Goal: Transaction & Acquisition: Purchase product/service

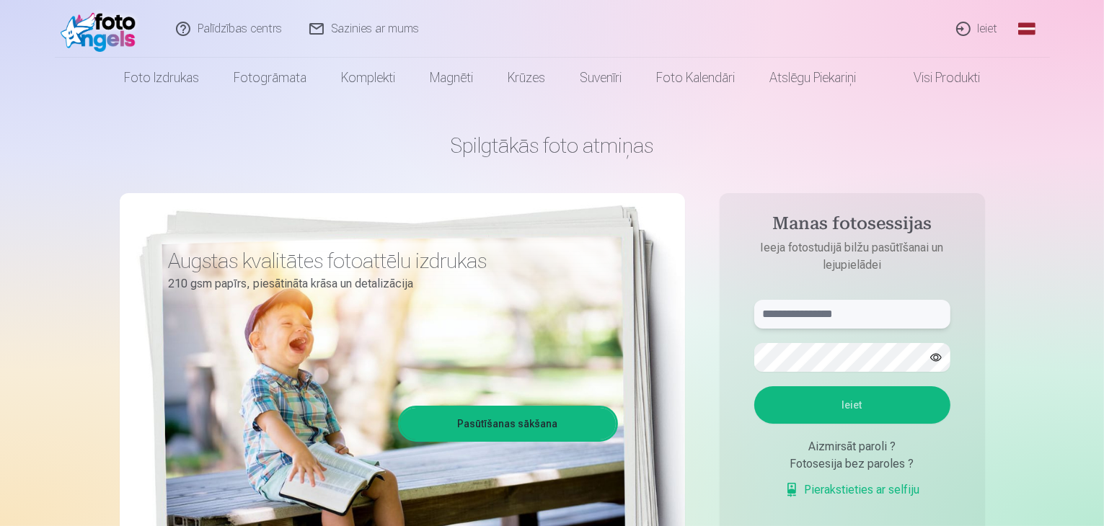
click at [898, 326] on input "text" at bounding box center [852, 314] width 196 height 29
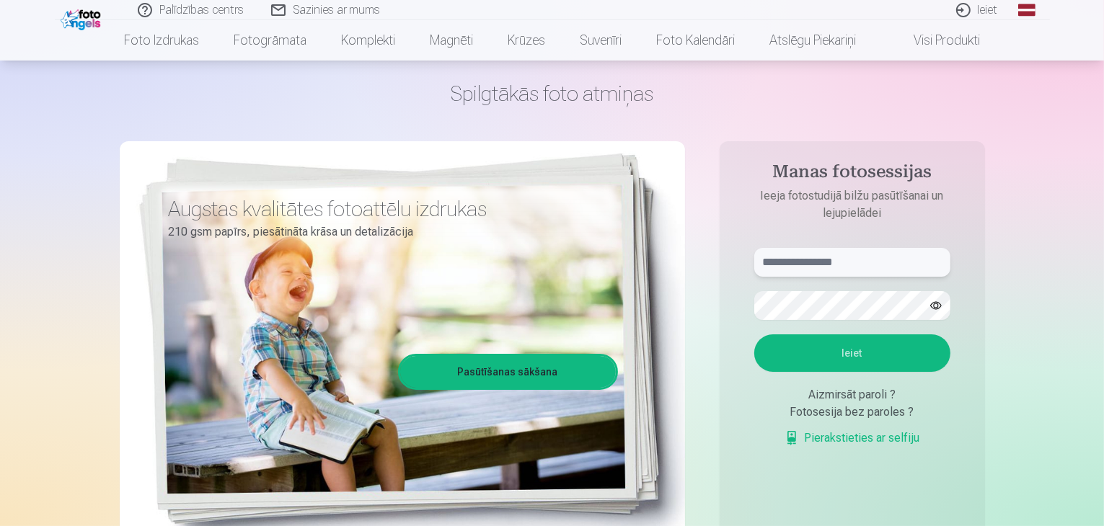
scroll to position [72, 0]
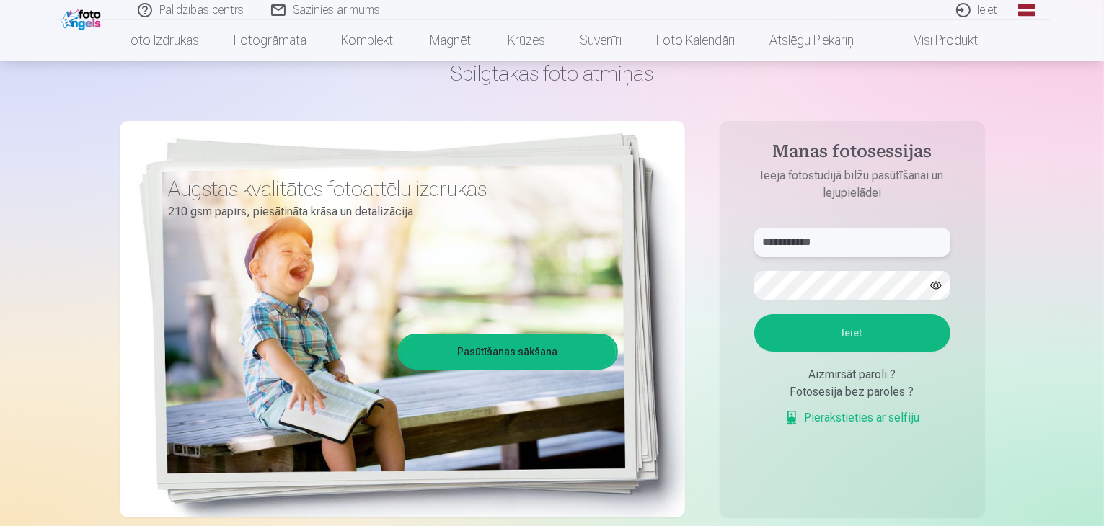
type input "**********"
click at [933, 280] on button "button" at bounding box center [935, 285] width 27 height 27
click at [806, 341] on button "Ieiet" at bounding box center [852, 332] width 196 height 37
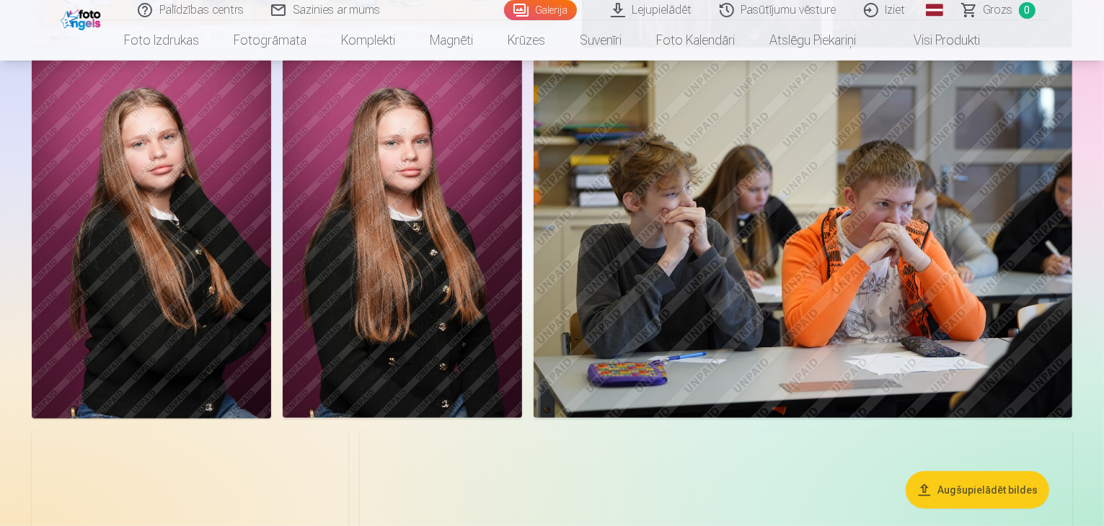
scroll to position [505, 0]
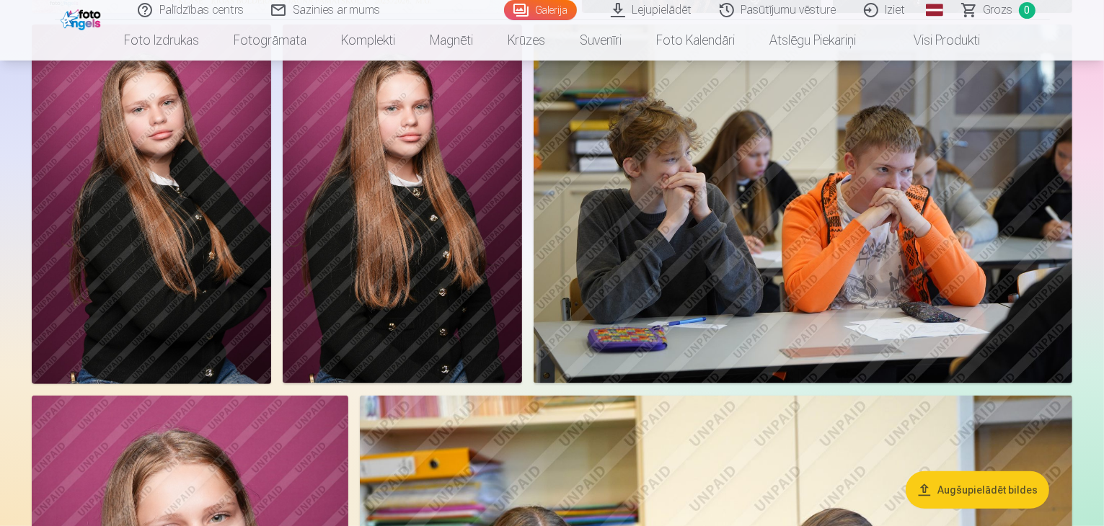
click at [271, 318] on img at bounding box center [151, 204] width 239 height 359
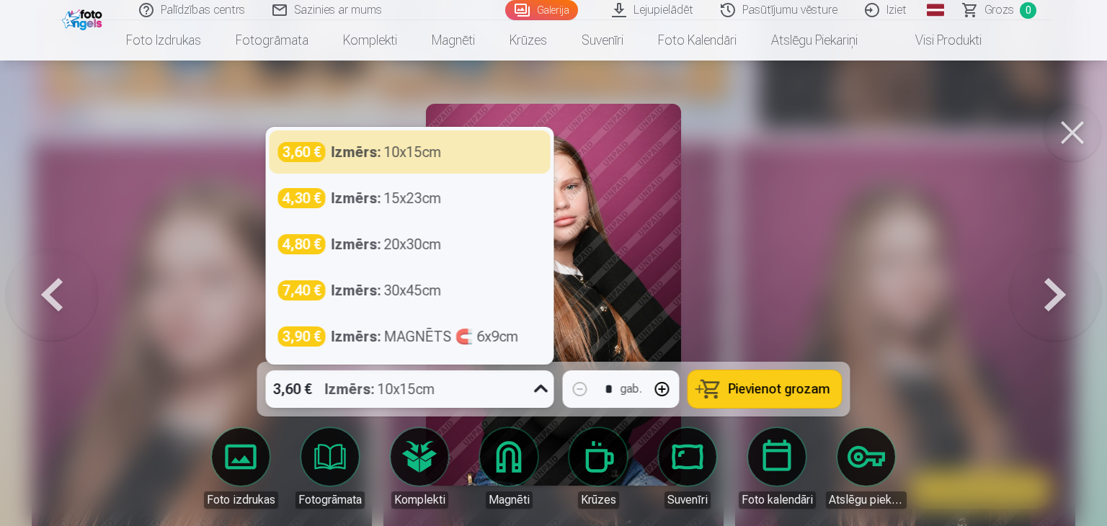
click at [538, 394] on icon at bounding box center [541, 389] width 23 height 23
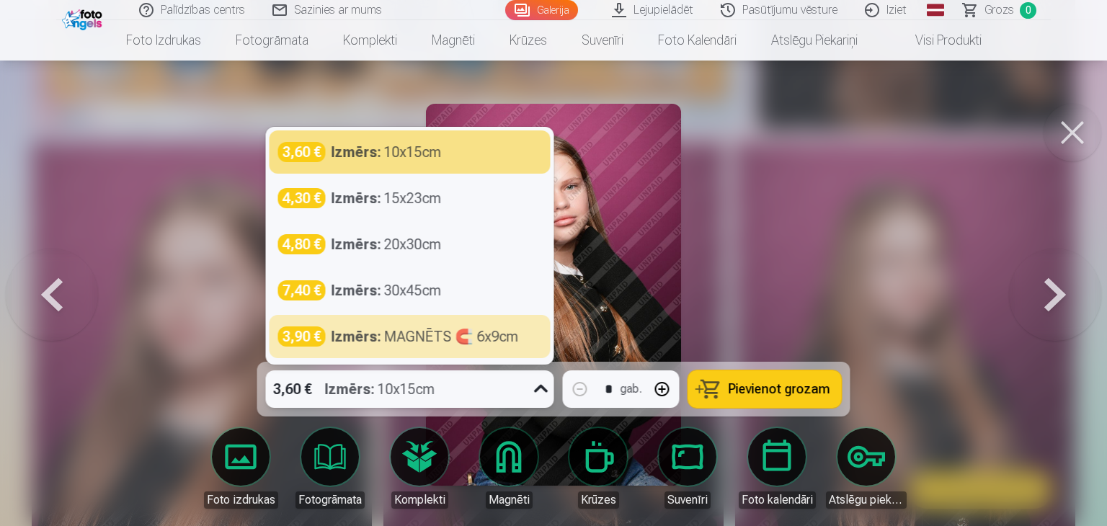
click at [850, 263] on div at bounding box center [553, 263] width 1107 height 526
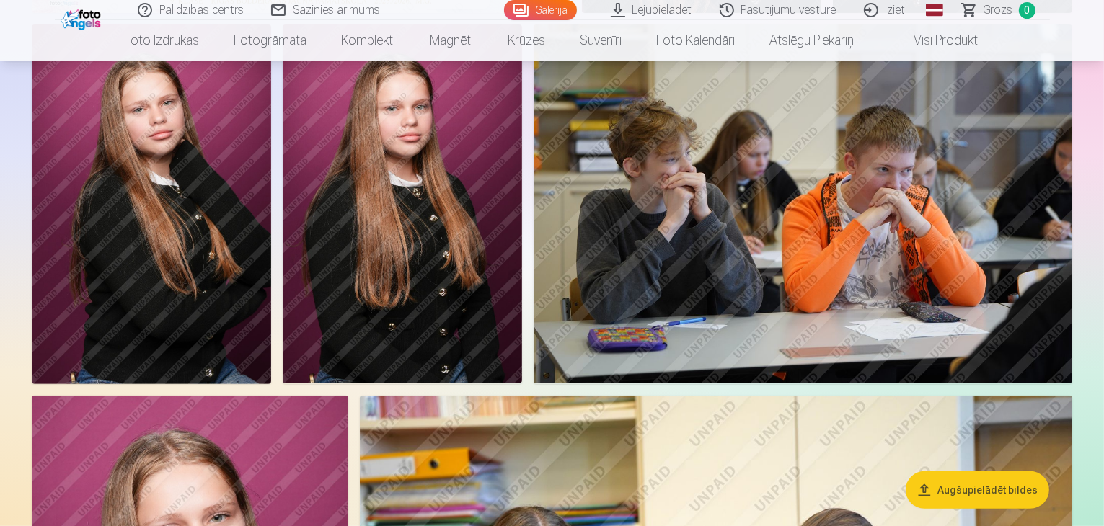
click at [271, 298] on img at bounding box center [151, 204] width 239 height 359
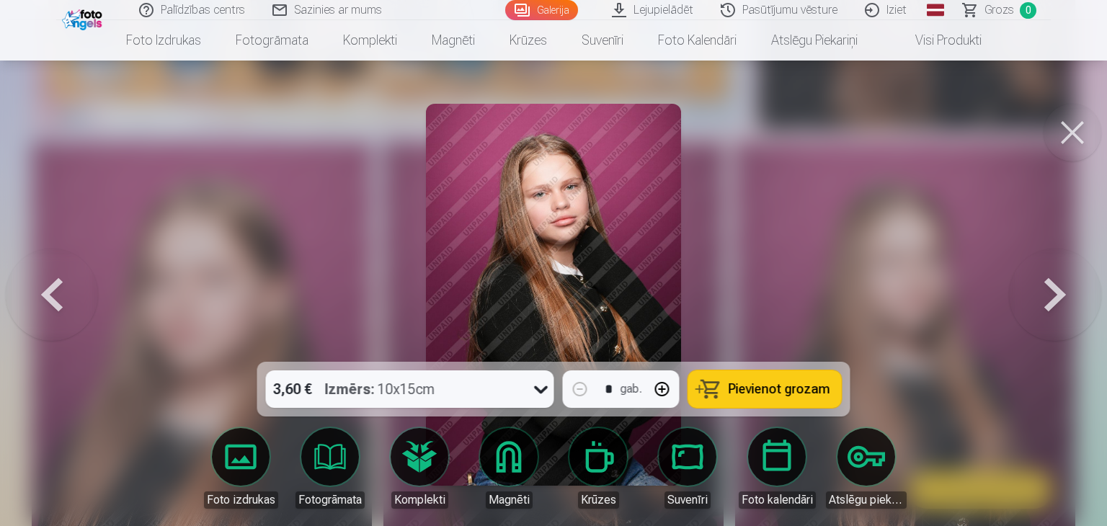
click at [808, 386] on span "Pievienot grozam" at bounding box center [780, 389] width 102 height 13
click at [1042, 291] on button at bounding box center [1055, 294] width 92 height 105
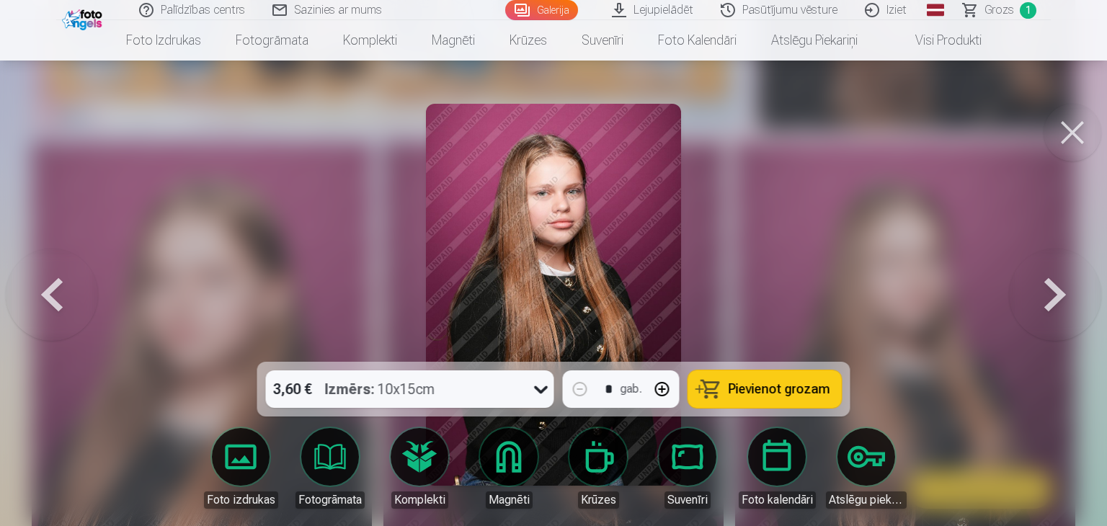
click at [1047, 301] on button at bounding box center [1055, 294] width 92 height 105
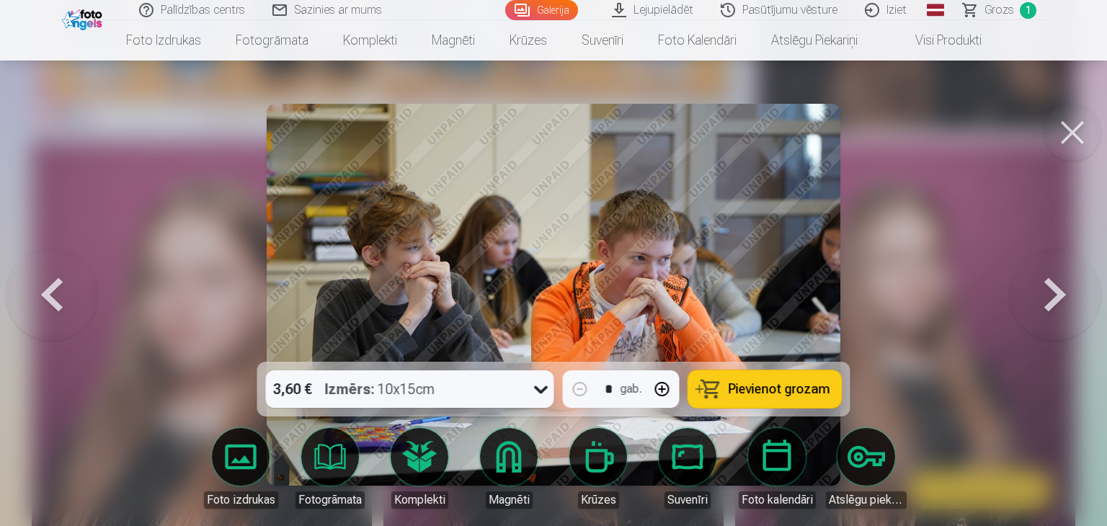
click at [1075, 129] on button at bounding box center [1073, 133] width 58 height 58
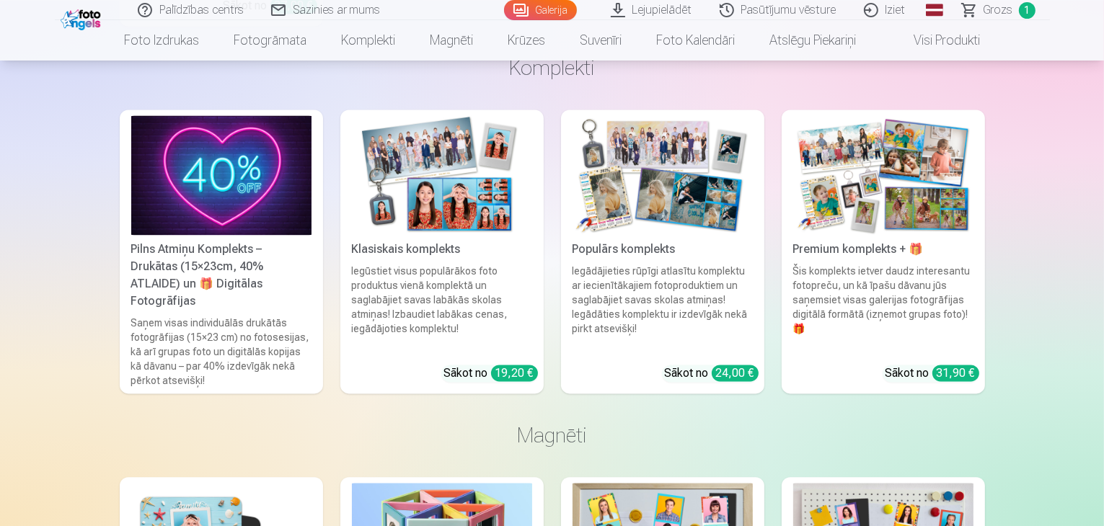
scroll to position [2811, 0]
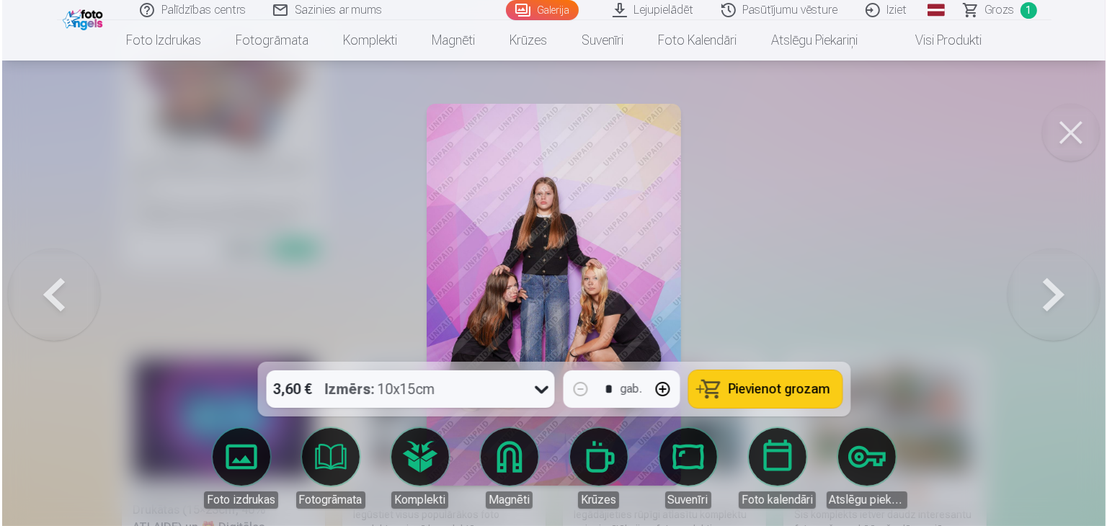
scroll to position [2818, 0]
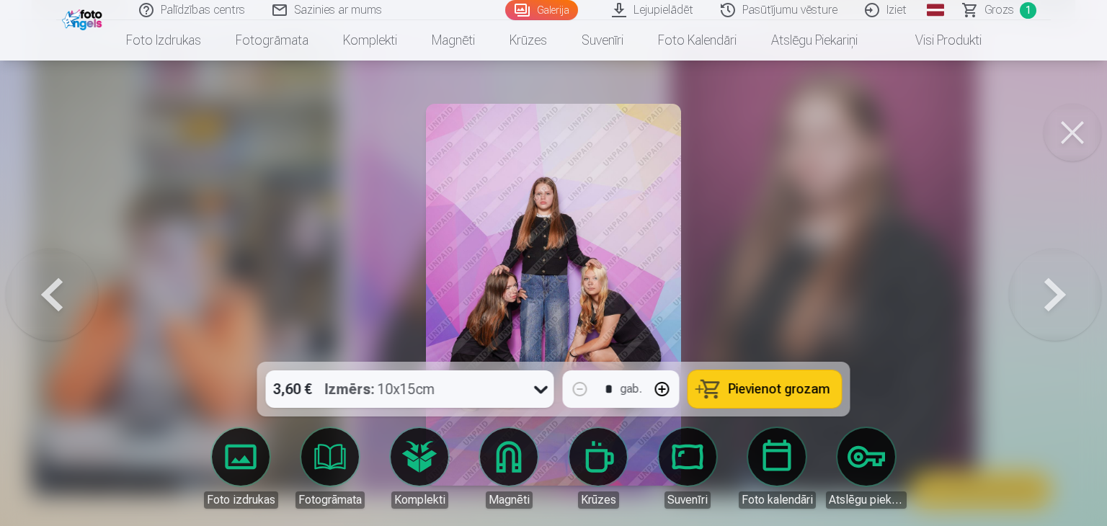
click at [545, 382] on icon at bounding box center [541, 389] width 23 height 23
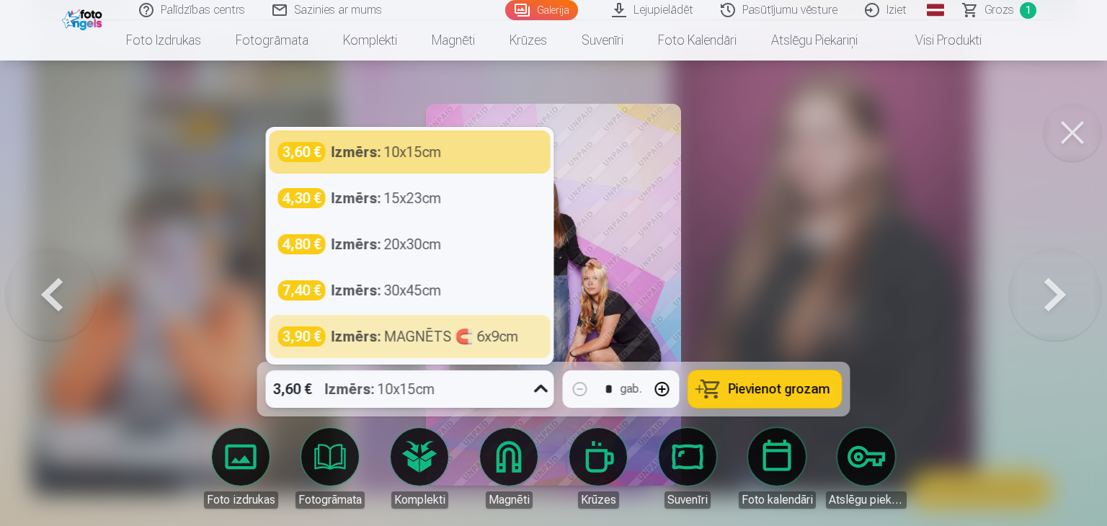
click at [838, 309] on div at bounding box center [553, 263] width 1107 height 526
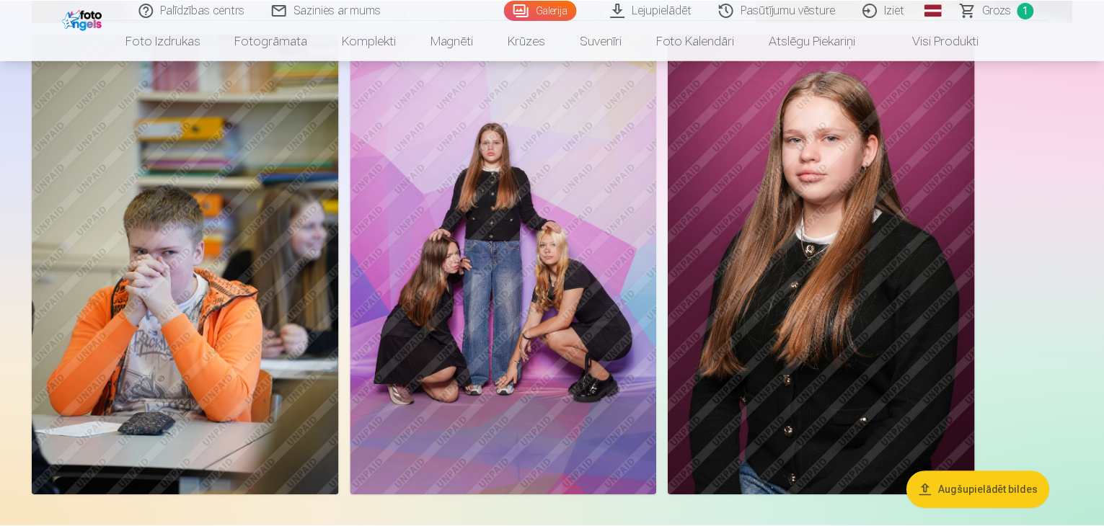
scroll to position [2811, 0]
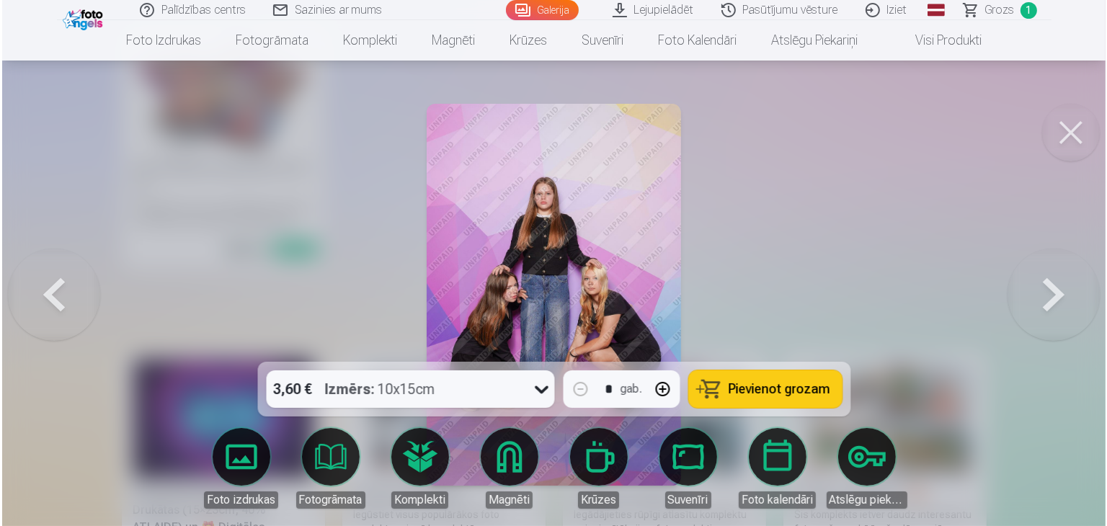
scroll to position [2818, 0]
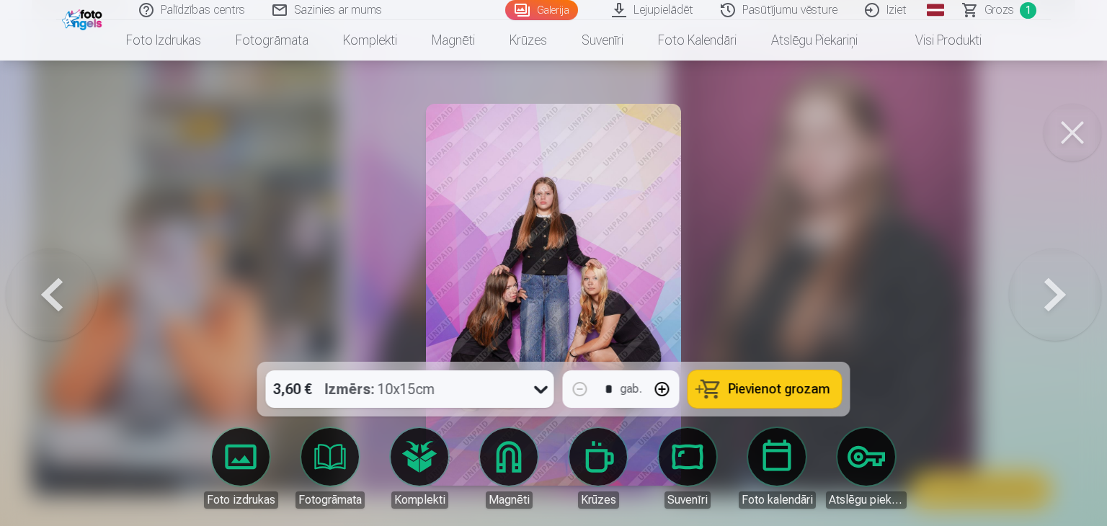
click at [1070, 130] on button at bounding box center [1073, 133] width 58 height 58
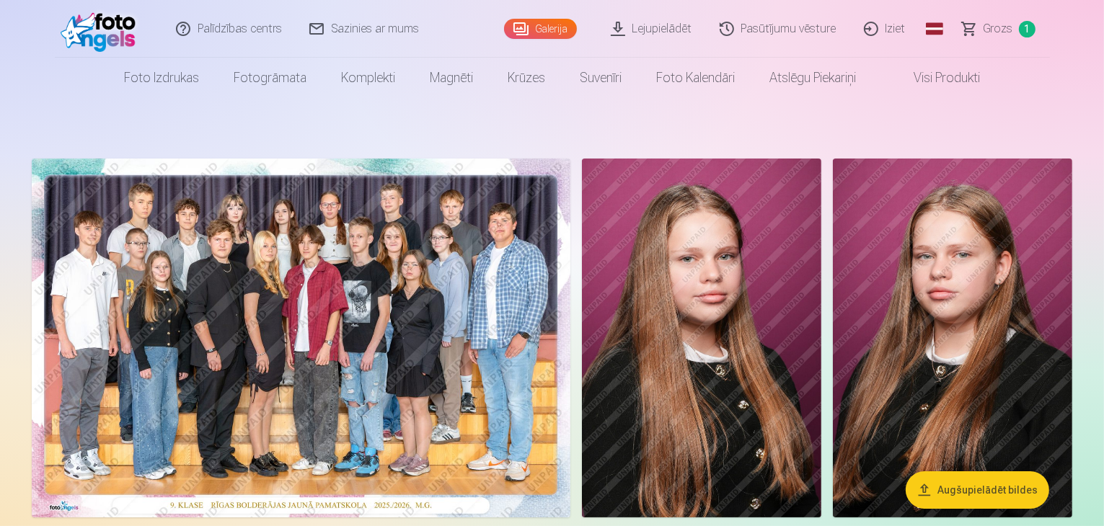
click at [558, 329] on img at bounding box center [301, 338] width 538 height 359
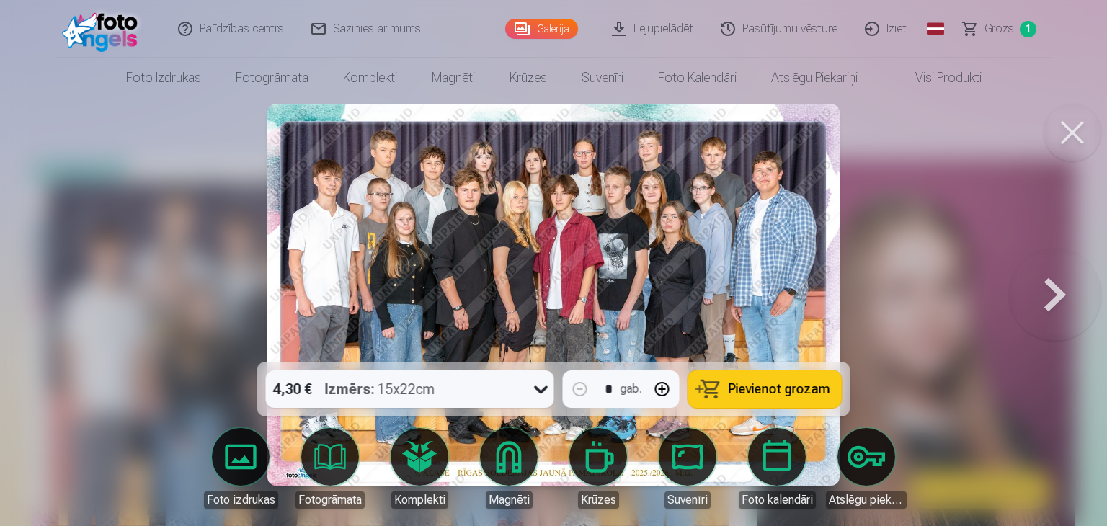
click at [548, 389] on icon at bounding box center [541, 389] width 23 height 23
click at [793, 386] on span "Pievienot grozam" at bounding box center [780, 389] width 102 height 13
click at [1070, 128] on button at bounding box center [1073, 133] width 58 height 58
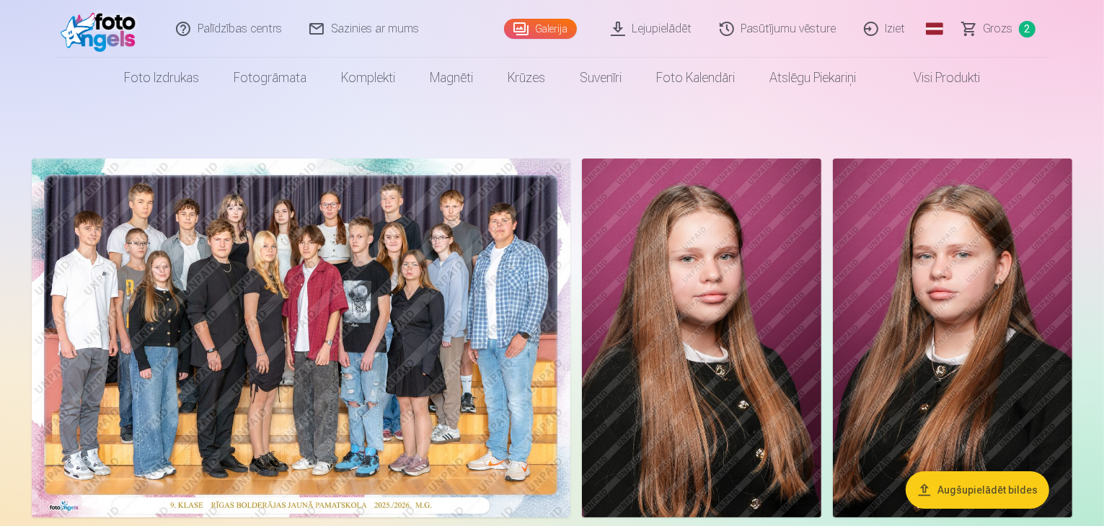
click at [821, 335] on img at bounding box center [701, 338] width 239 height 359
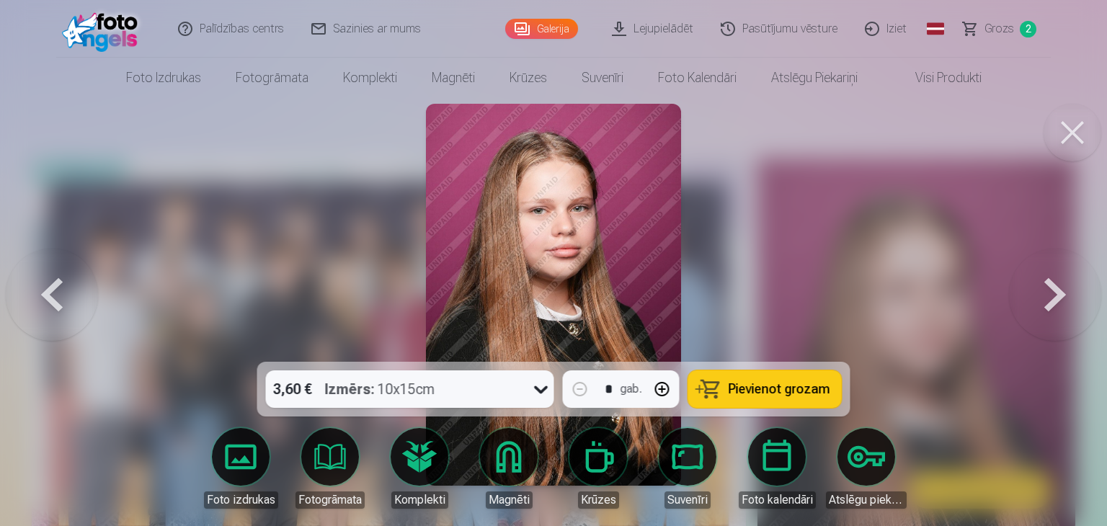
click at [1087, 136] on button at bounding box center [1073, 133] width 58 height 58
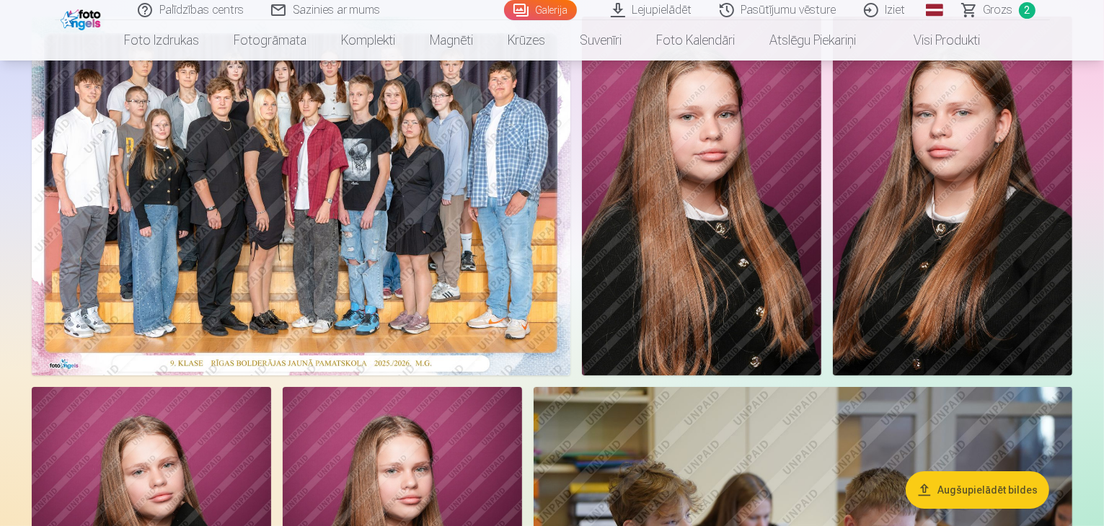
scroll to position [144, 0]
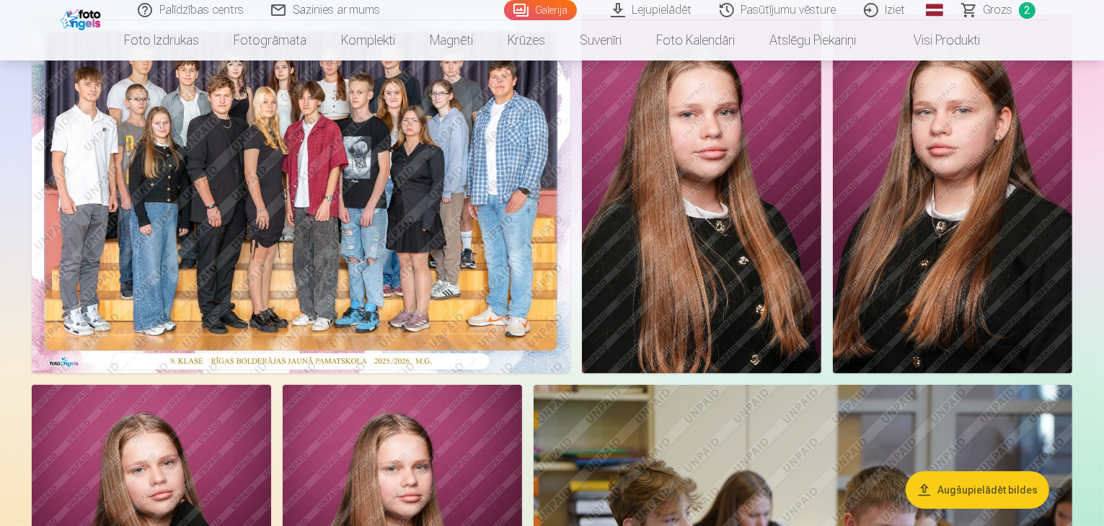
click at [984, 476] on button "Augšupielādēt bildes" at bounding box center [976, 489] width 143 height 37
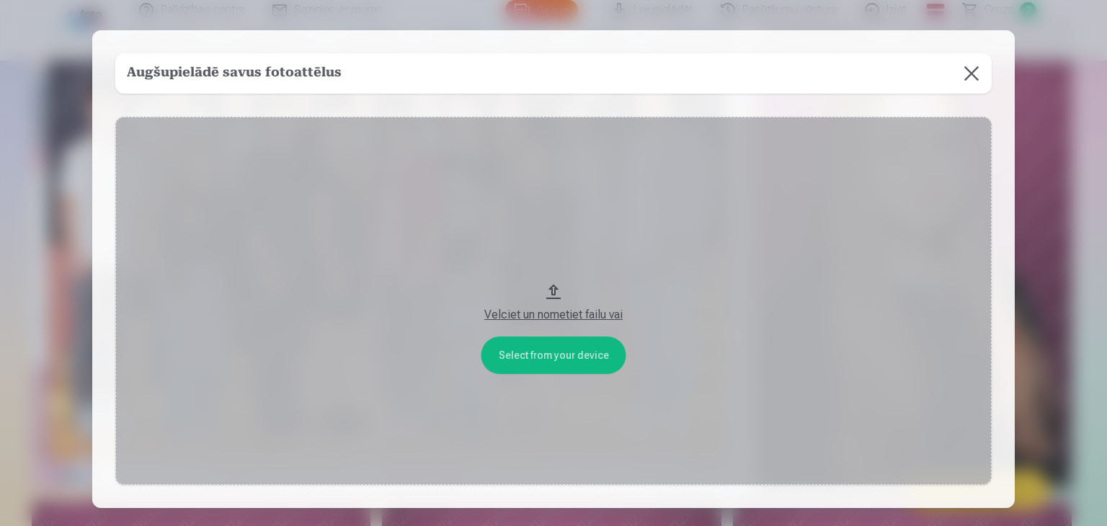
drag, startPoint x: 566, startPoint y: 314, endPoint x: 644, endPoint y: 263, distance: 92.8
click at [644, 263] on button "Velciet un nometiet failu vai" at bounding box center [553, 301] width 876 height 368
click at [977, 71] on button at bounding box center [971, 73] width 40 height 40
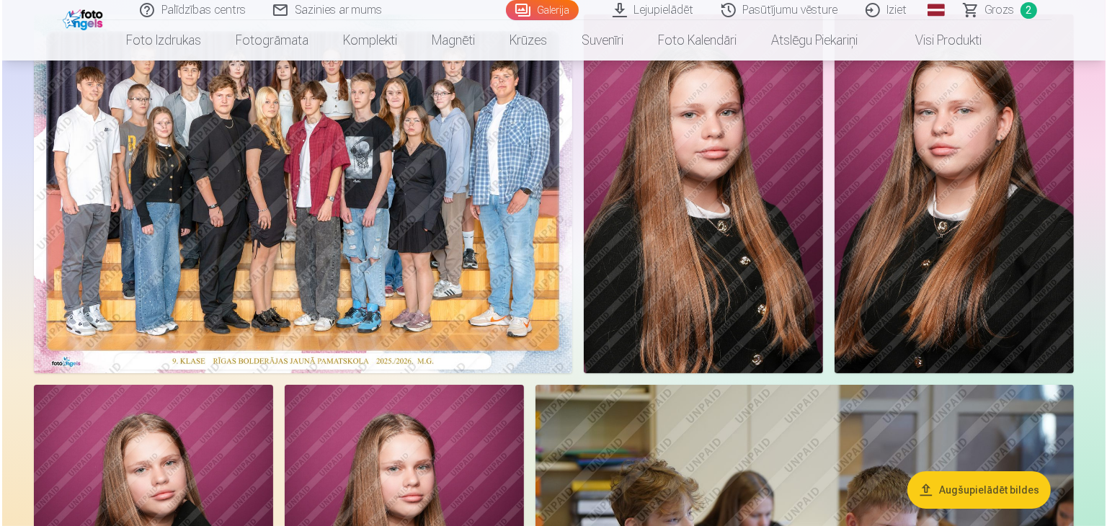
scroll to position [72, 0]
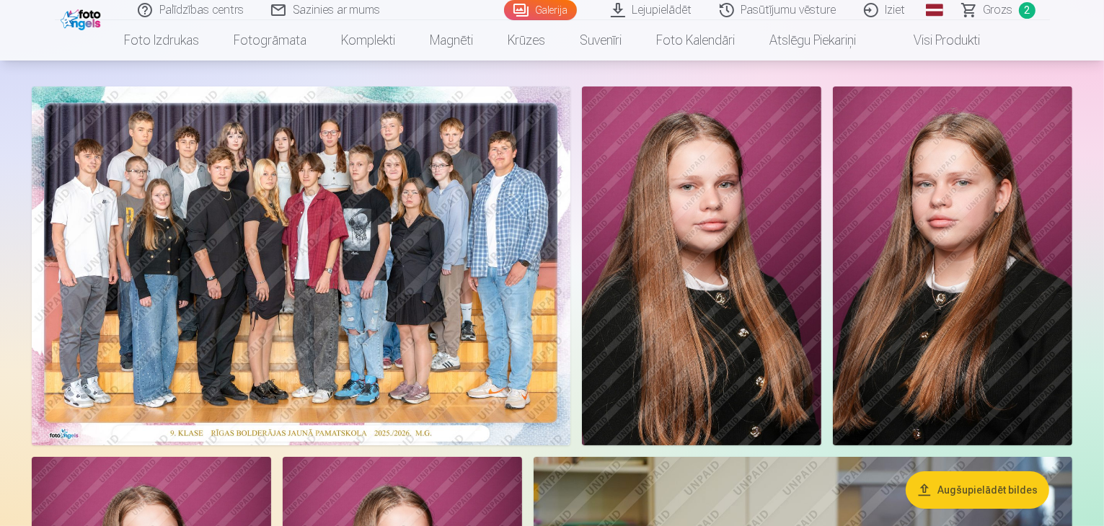
click at [821, 312] on img at bounding box center [701, 265] width 239 height 359
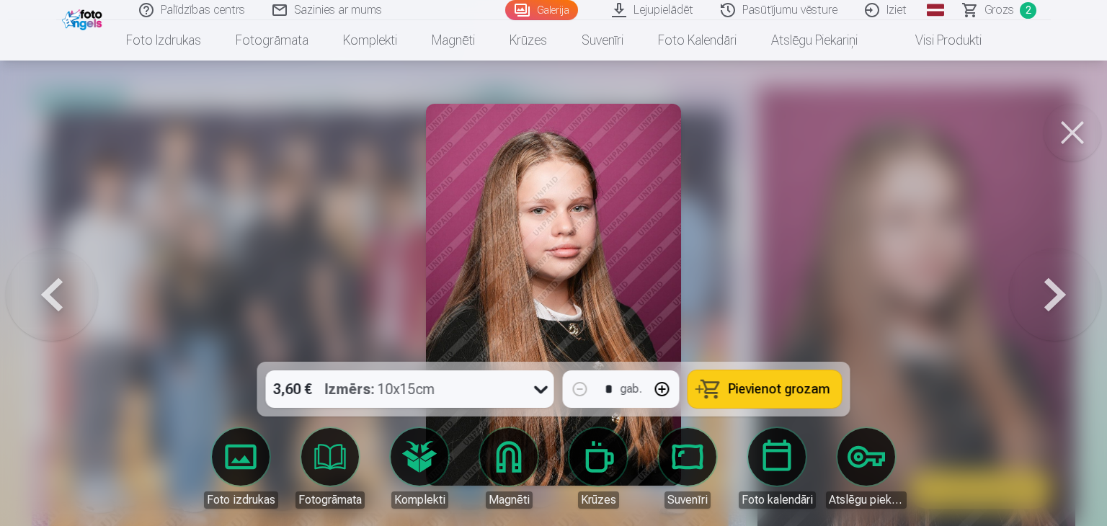
click at [664, 393] on button "button" at bounding box center [662, 389] width 35 height 35
click at [776, 390] on span "Pievienot grozam" at bounding box center [780, 389] width 102 height 13
type input "*"
click at [988, 12] on span "Grozs" at bounding box center [1000, 9] width 30 height 17
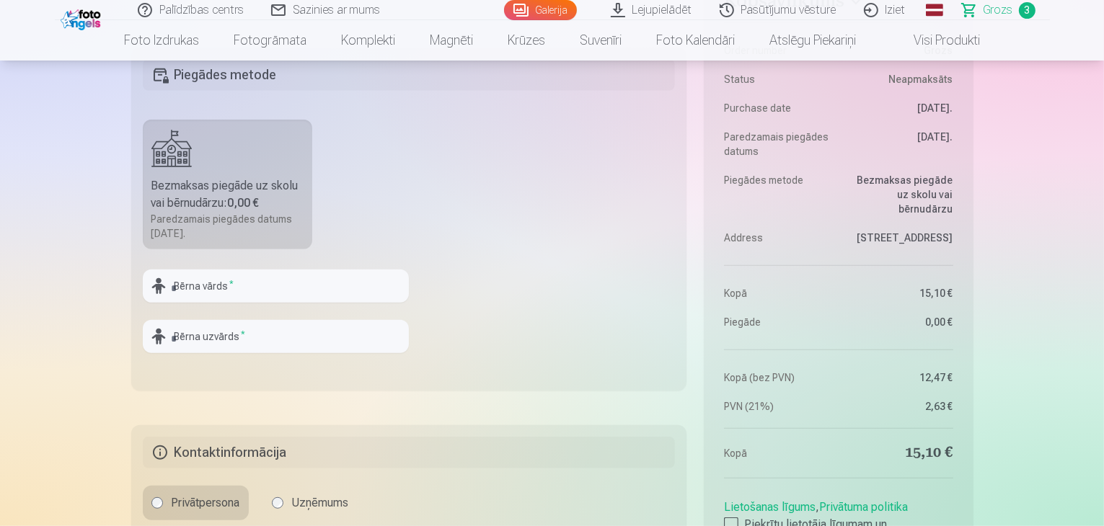
scroll to position [649, 0]
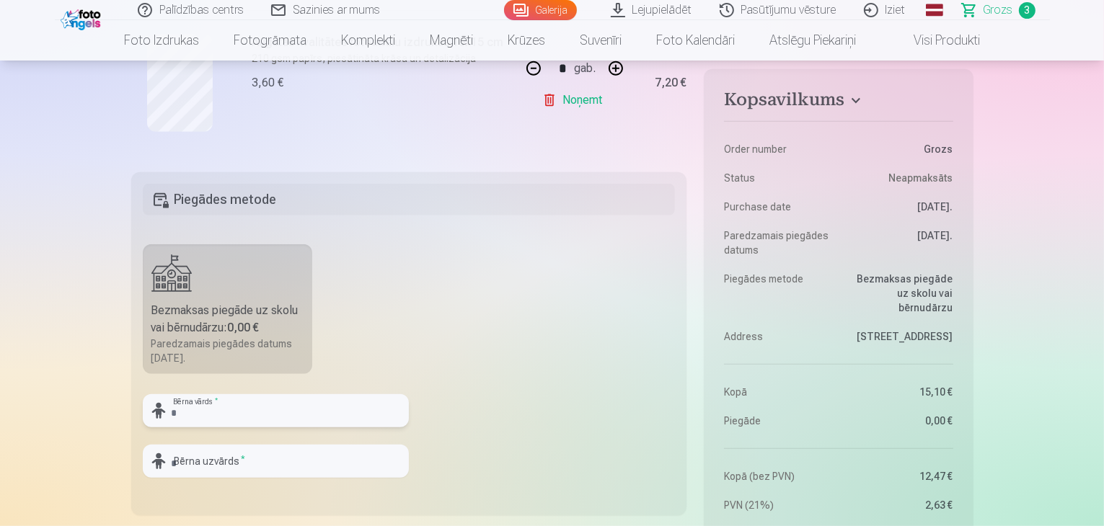
click at [296, 400] on input "text" at bounding box center [276, 410] width 266 height 33
type input "*****"
click at [309, 458] on input "text" at bounding box center [276, 461] width 266 height 33
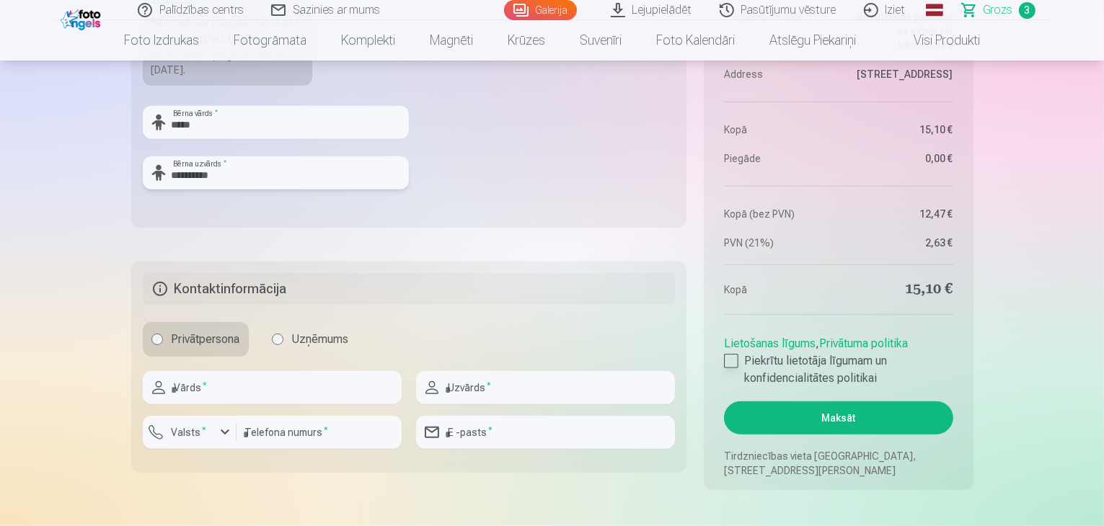
type input "**********"
click at [735, 364] on div at bounding box center [731, 361] width 14 height 14
click at [725, 365] on div at bounding box center [731, 361] width 14 height 14
click at [861, 423] on button "Maksāt" at bounding box center [838, 417] width 228 height 33
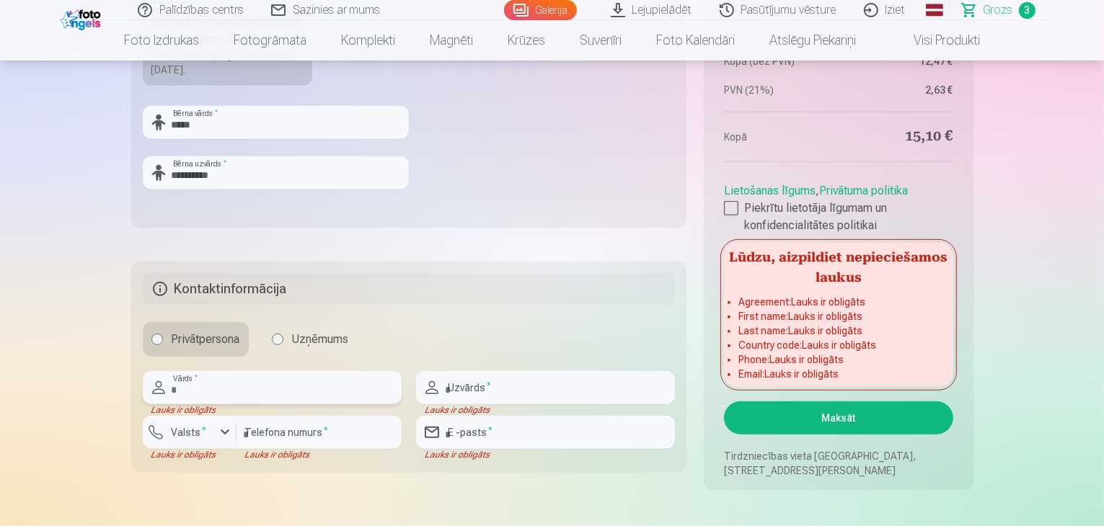
click at [372, 394] on input "text" at bounding box center [272, 387] width 259 height 33
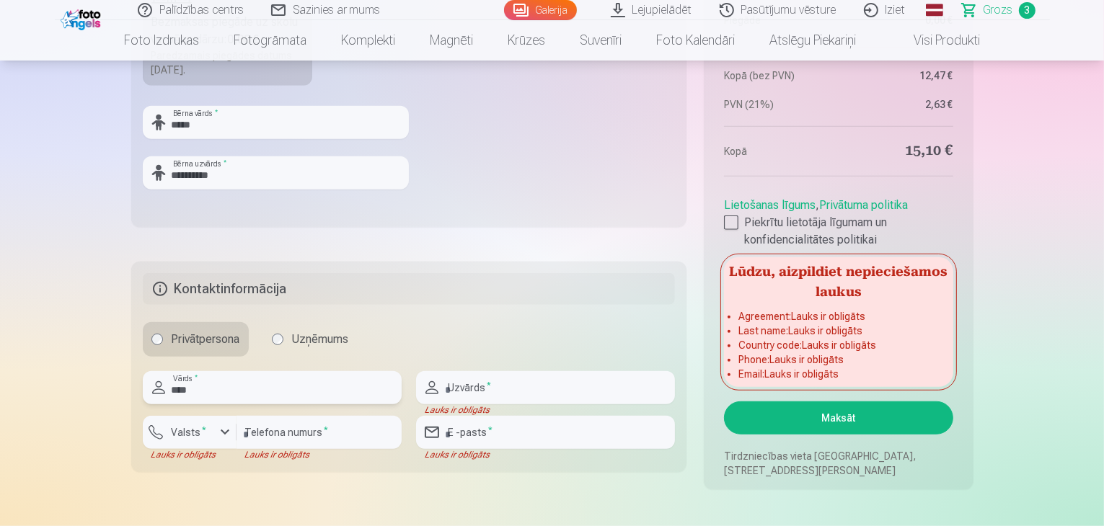
type input "****"
click at [575, 392] on input "text" at bounding box center [545, 387] width 259 height 33
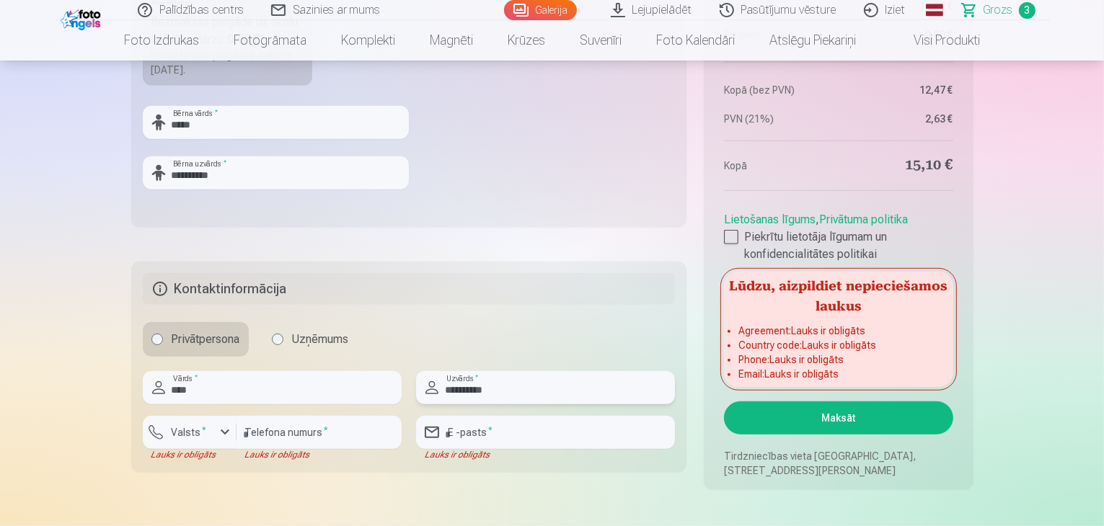
type input "**********"
click at [227, 432] on div "button" at bounding box center [224, 432] width 17 height 17
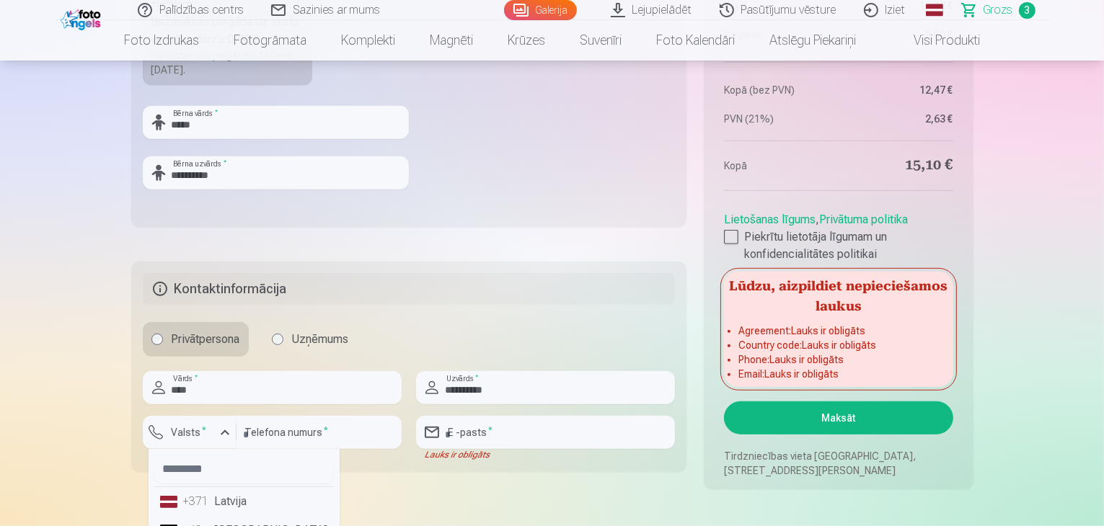
click at [239, 507] on li "+371 Latvija" at bounding box center [243, 501] width 179 height 29
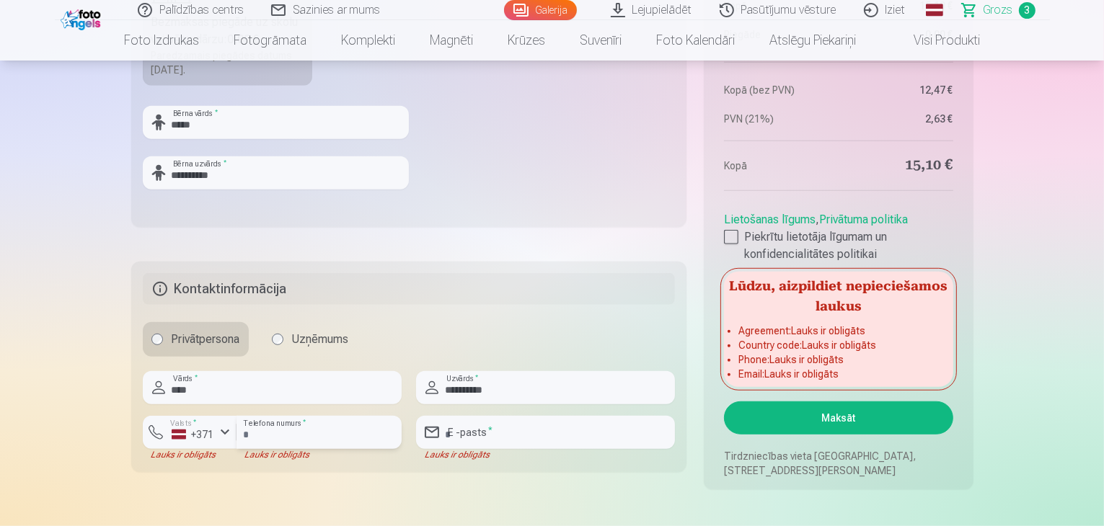
click at [316, 439] on input "number" at bounding box center [318, 432] width 165 height 33
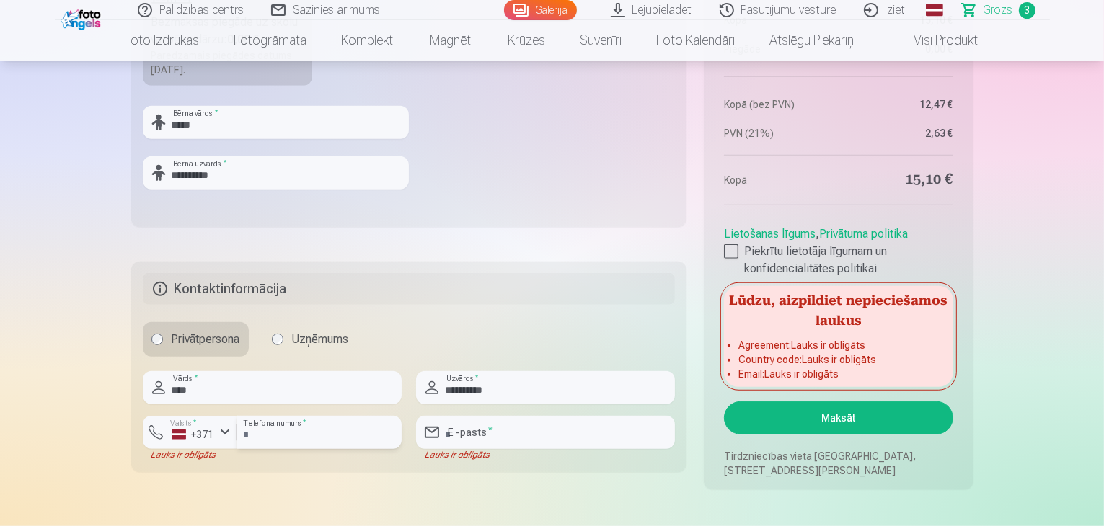
type input "********"
click at [606, 430] on input "email" at bounding box center [545, 432] width 259 height 33
type input "**********"
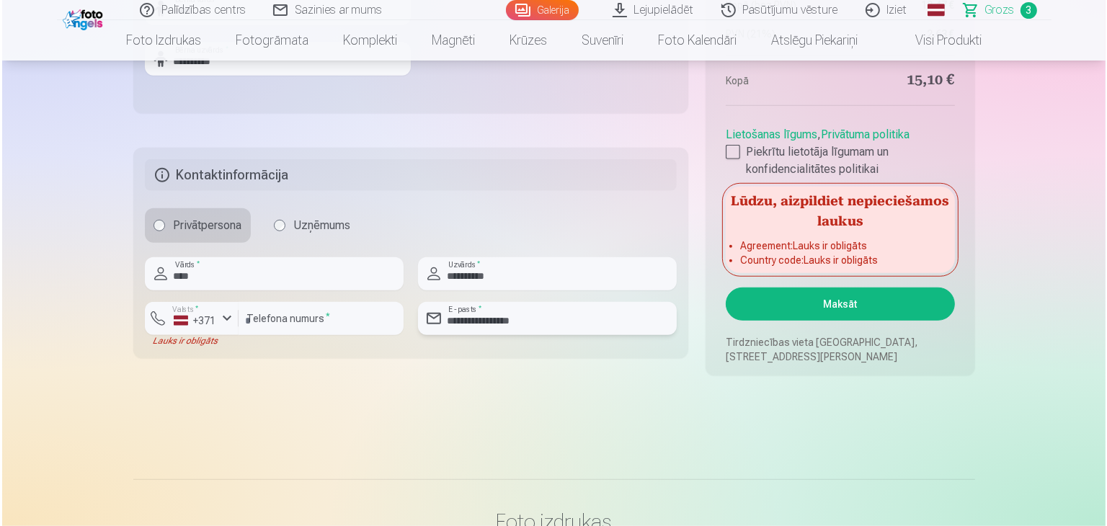
scroll to position [1009, 0]
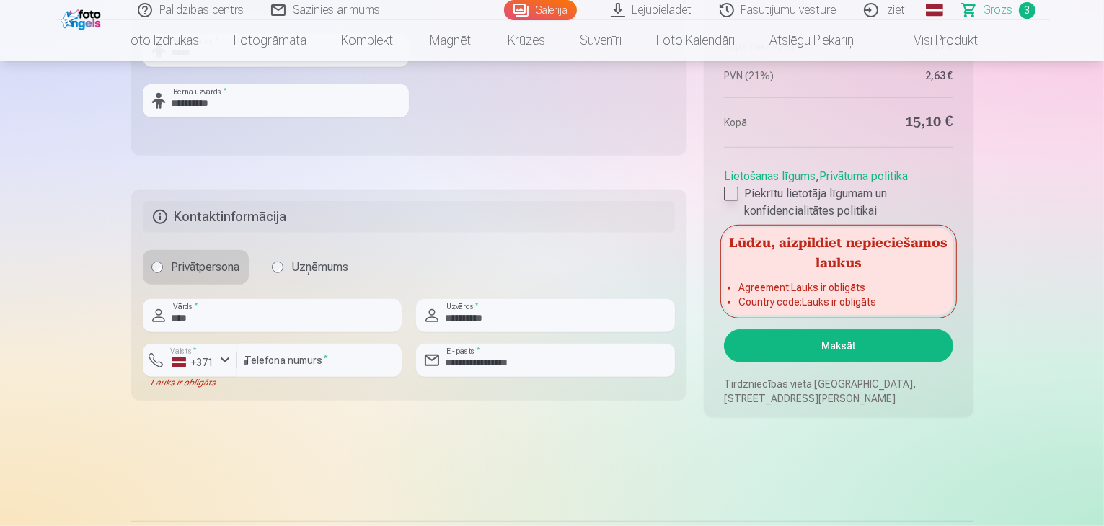
click at [734, 189] on div at bounding box center [731, 194] width 14 height 14
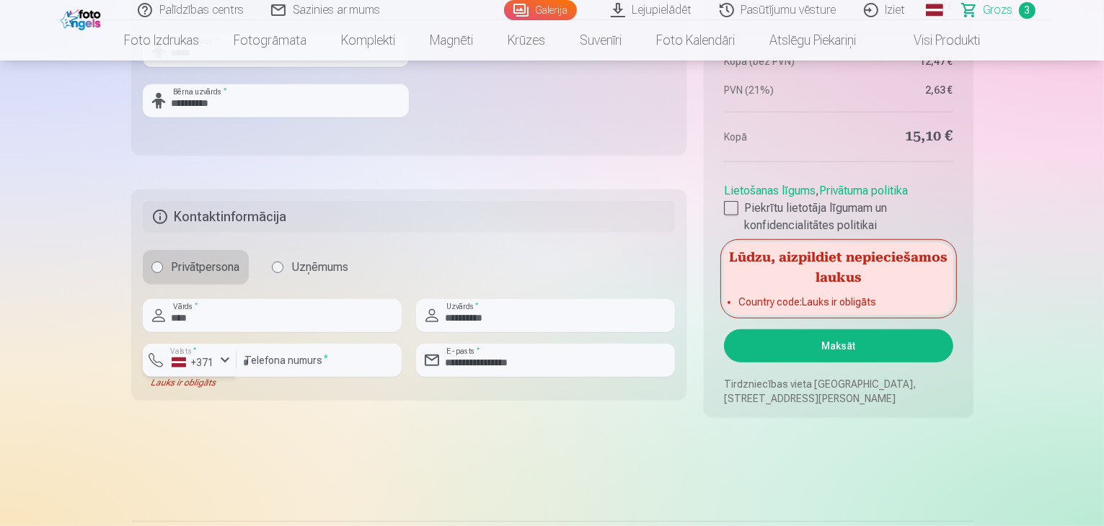
click at [208, 362] on div "+371" at bounding box center [193, 362] width 43 height 14
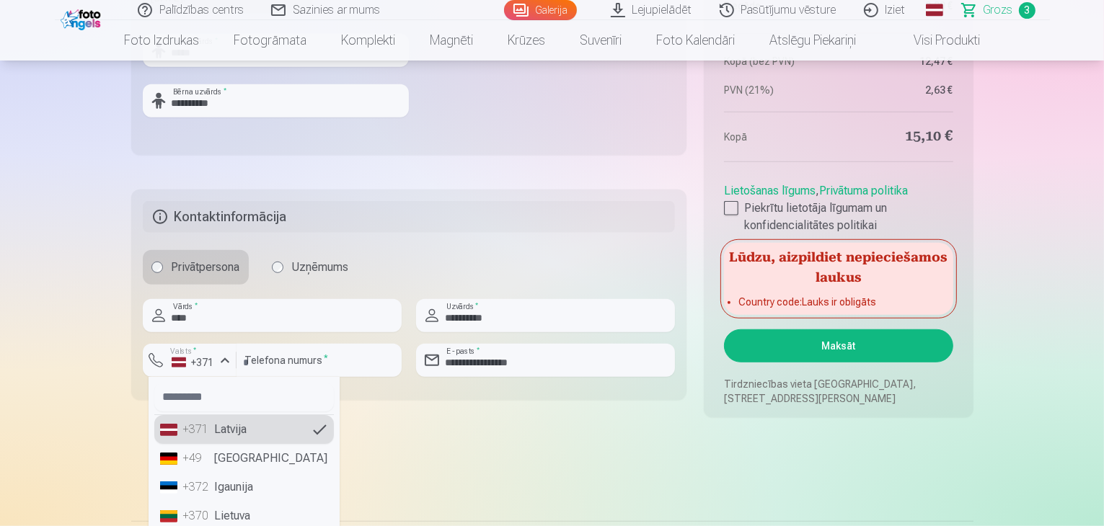
click at [245, 422] on li "+371 Latvija" at bounding box center [243, 429] width 179 height 29
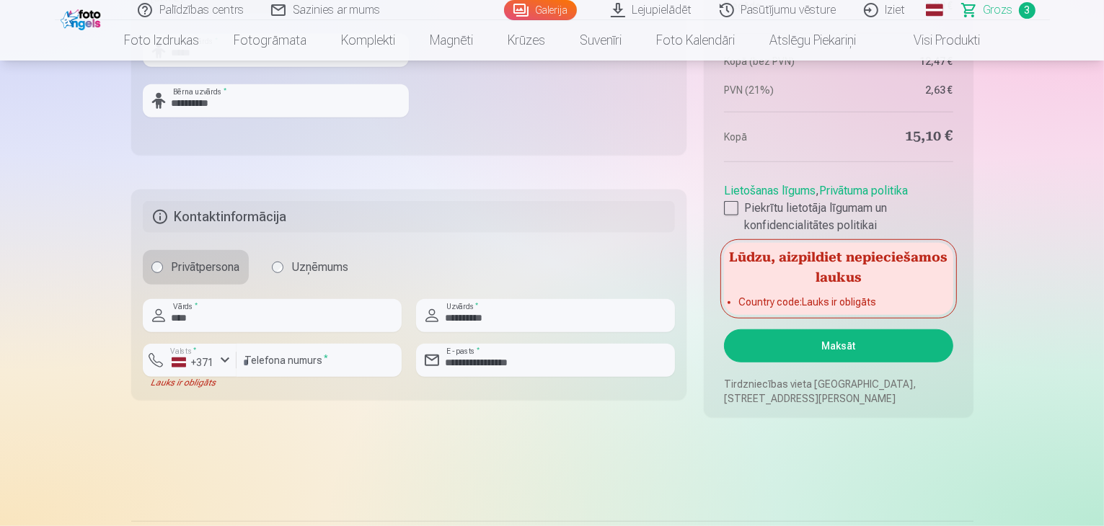
click at [865, 355] on button "Maksāt" at bounding box center [838, 345] width 228 height 33
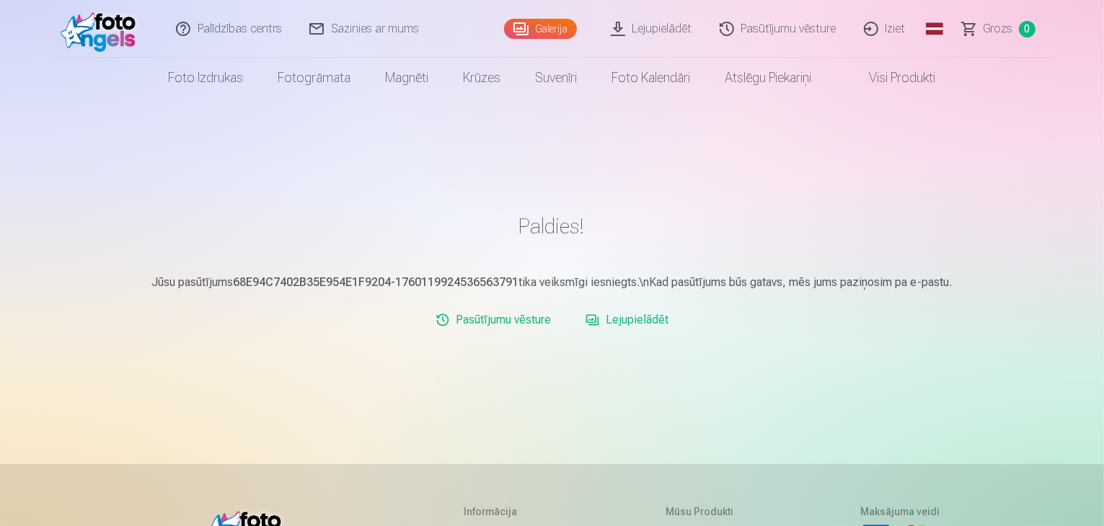
click at [667, 26] on link "Lejupielādēt" at bounding box center [652, 29] width 109 height 58
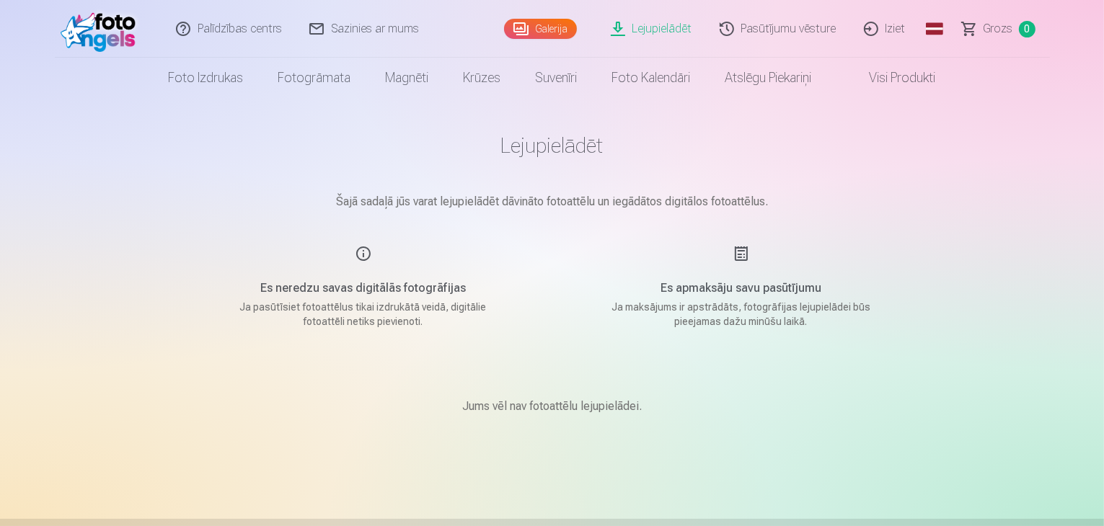
click at [822, 24] on link "Pasūtījumu vēsture" at bounding box center [778, 29] width 144 height 58
